Goal: Task Accomplishment & Management: Manage account settings

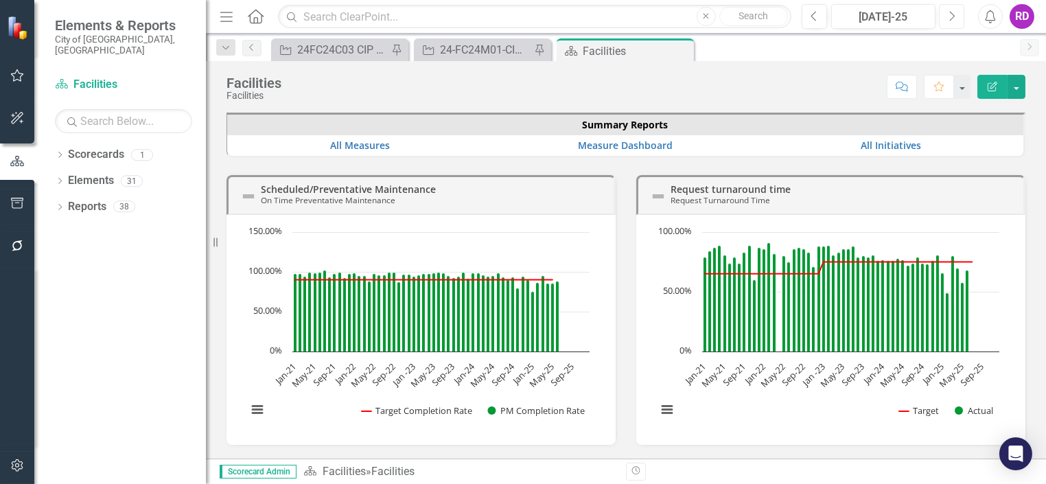
click at [950, 19] on icon "Next" at bounding box center [952, 16] width 8 height 12
click at [583, 48] on div "Facilities" at bounding box center [619, 51] width 73 height 17
click at [98, 148] on link "Scorecards" at bounding box center [96, 155] width 56 height 16
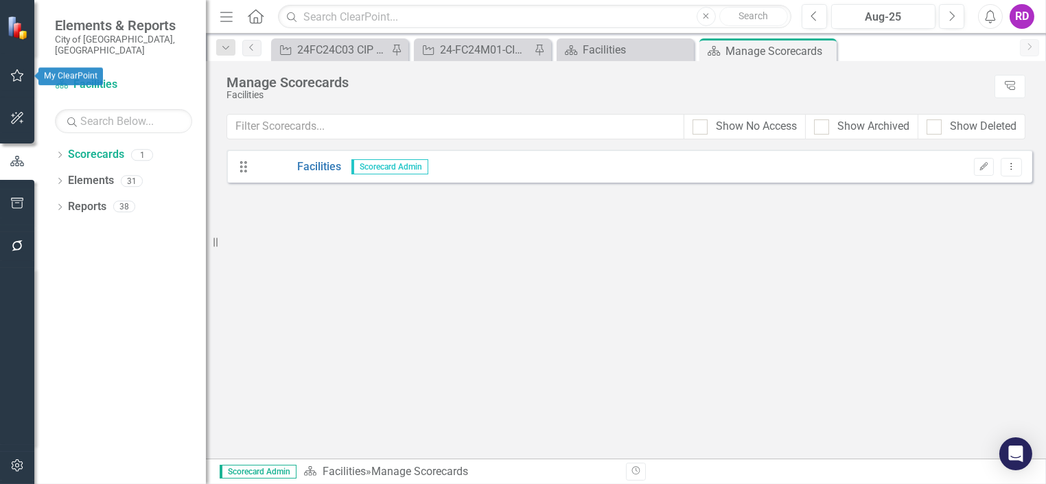
click at [24, 76] on button "button" at bounding box center [17, 76] width 31 height 29
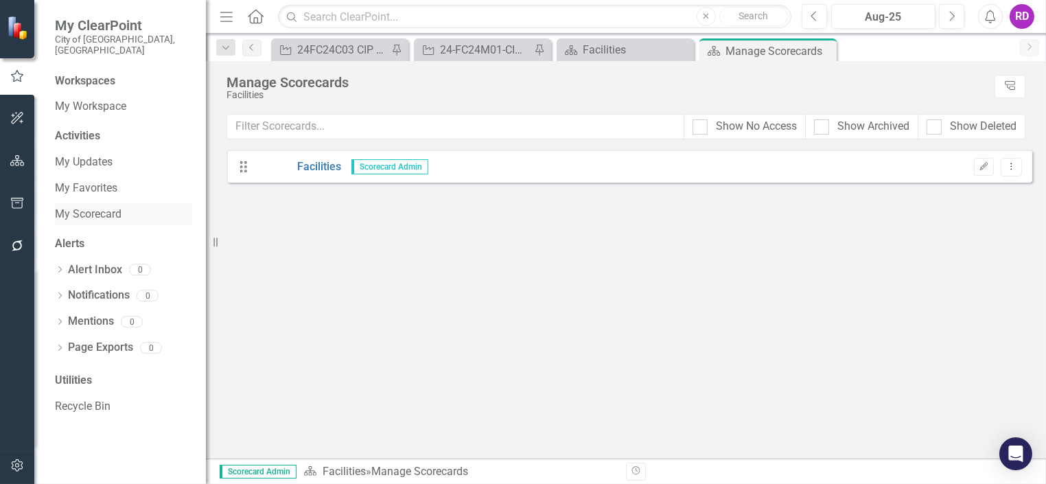
click at [98, 207] on link "My Scorecard" at bounding box center [123, 215] width 137 height 16
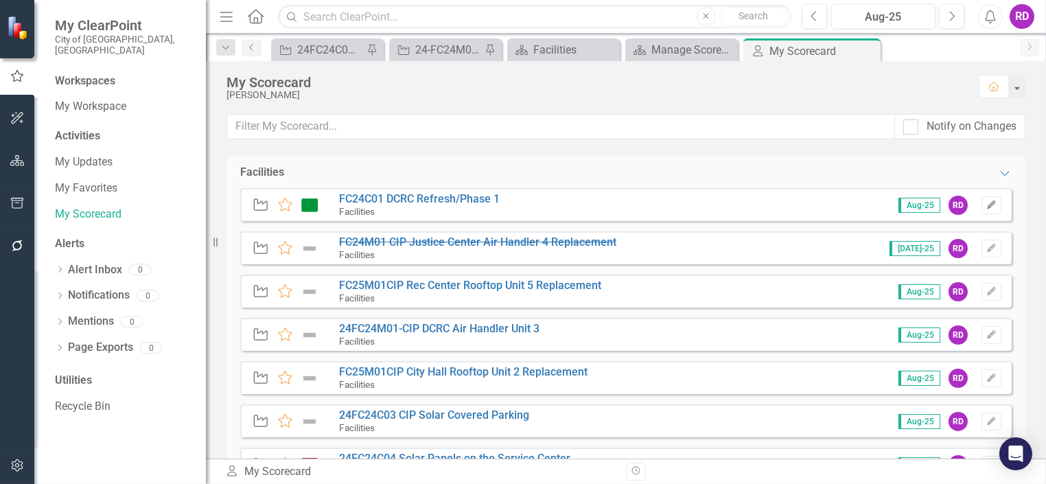
click at [987, 202] on icon "Edit" at bounding box center [992, 205] width 10 height 8
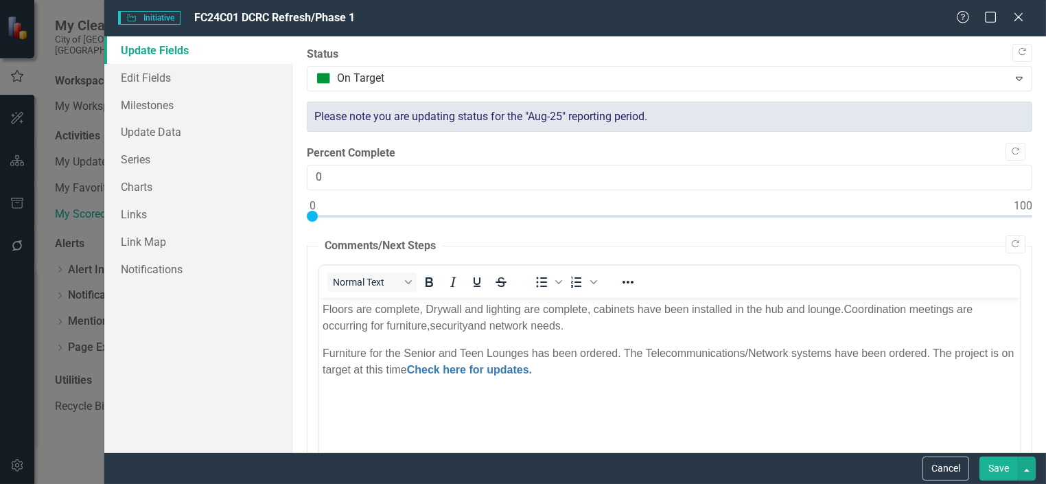
click at [989, 466] on button "Save" at bounding box center [999, 469] width 38 height 24
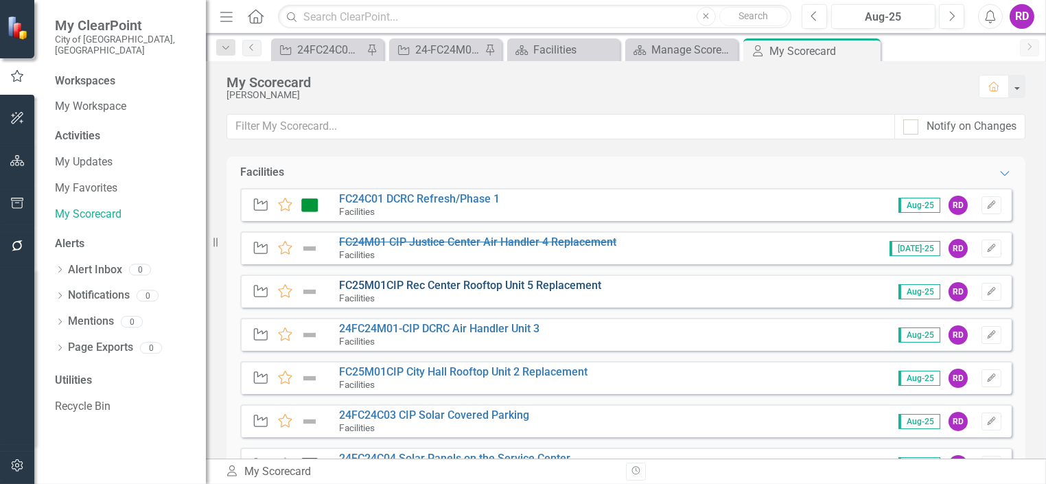
click at [531, 284] on link "FC25M01CIP Rec Center Rooftop Unit 5 Replacement" at bounding box center [470, 285] width 262 height 13
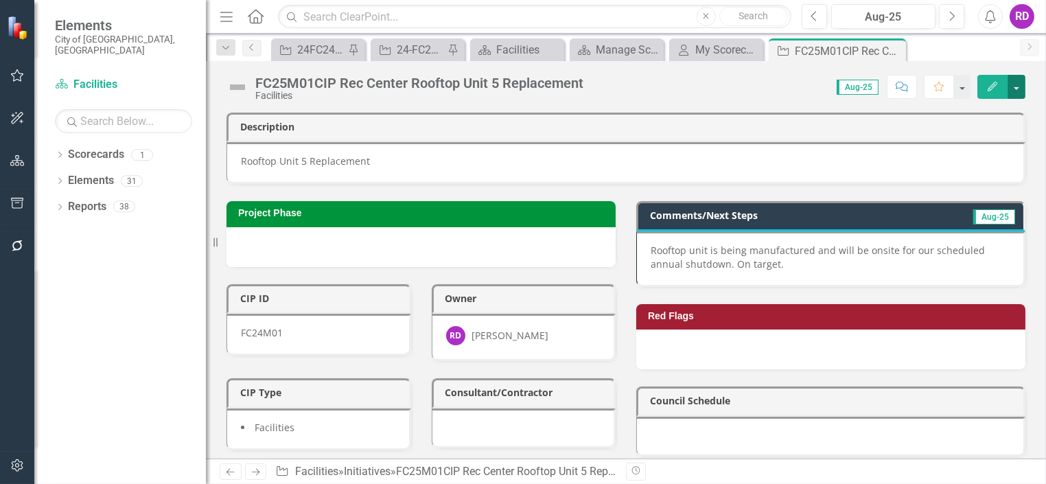
click at [1017, 83] on button "button" at bounding box center [1017, 87] width 18 height 24
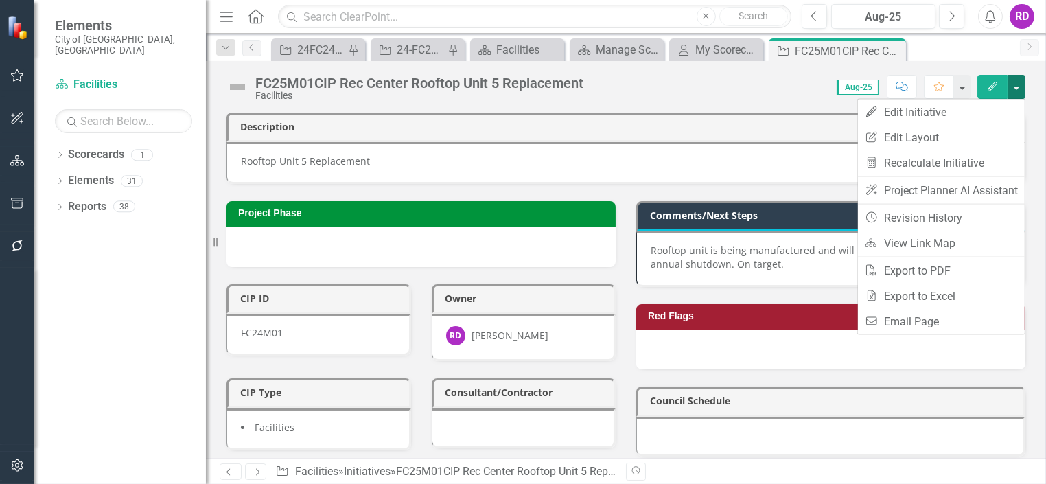
click at [1017, 83] on button "button" at bounding box center [1017, 87] width 18 height 24
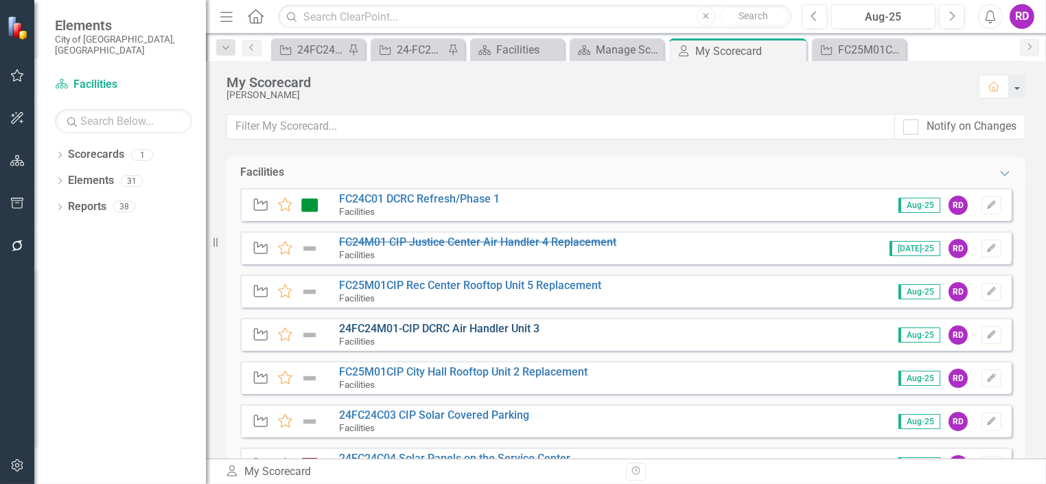
click at [453, 325] on link "24FC24M01-CIP DCRC Air Handler Unit 3" at bounding box center [439, 328] width 201 height 13
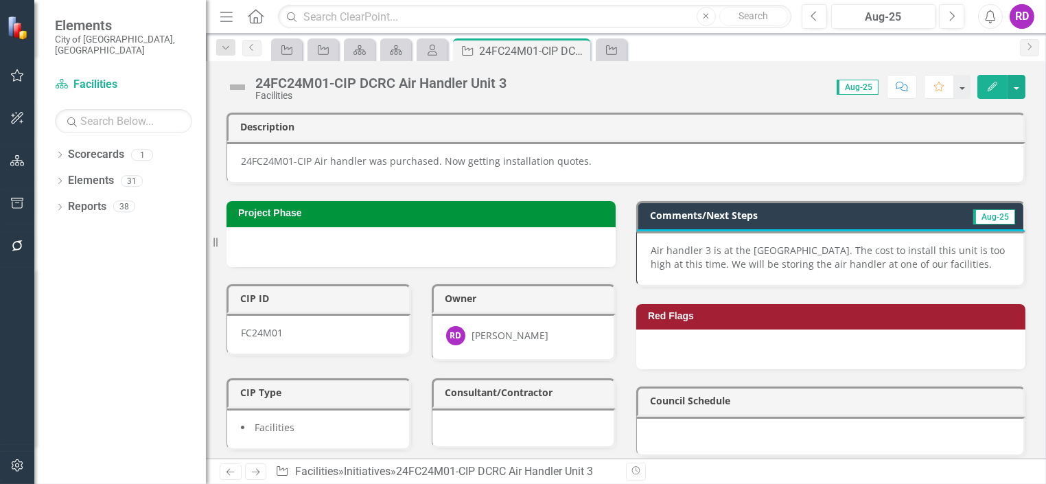
click at [797, 249] on p "Air handler 3 is at the [GEOGRAPHIC_DATA]. The cost to install this unit is too…" at bounding box center [830, 257] width 359 height 27
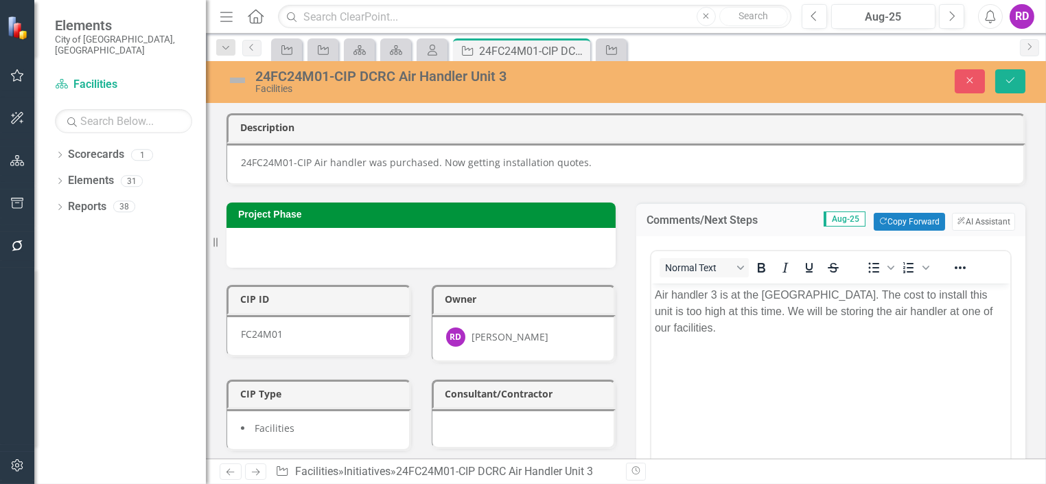
click at [997, 311] on p "Air handler 3 is at the [GEOGRAPHIC_DATA]. The cost to install this unit is too…" at bounding box center [830, 310] width 352 height 49
